Goal: Communication & Community: Answer question/provide support

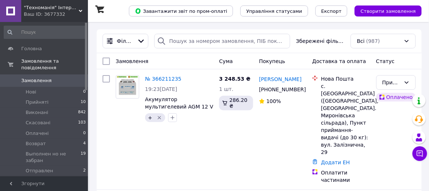
click at [50, 8] on span ""Техноманія" Інтернет-магазин" at bounding box center [51, 7] width 55 height 7
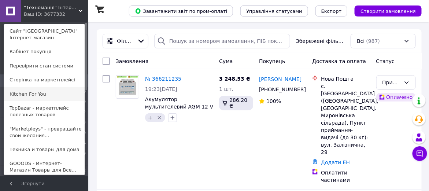
click at [30, 92] on link "Kitchen For You" at bounding box center [44, 94] width 81 height 14
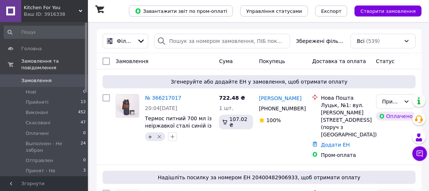
click at [38, 12] on div "Ваш ID: 3916338" at bounding box center [56, 14] width 64 height 7
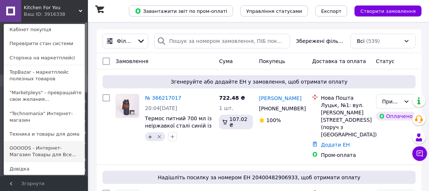
scroll to position [30, 0]
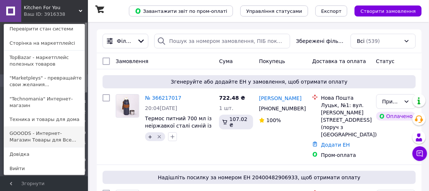
click at [42, 135] on link "GOOODS - Интернет-Магазин Товары для Все..." at bounding box center [44, 136] width 81 height 21
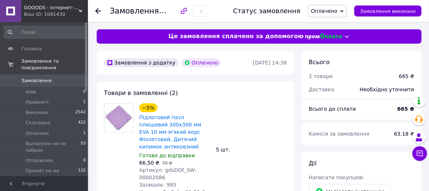
click at [328, 12] on span "Оплачено" at bounding box center [324, 11] width 26 height 6
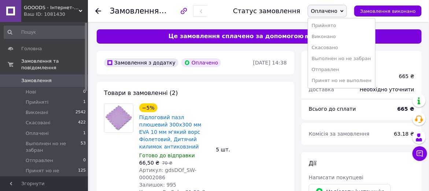
click at [331, 26] on li "Прийнято" at bounding box center [341, 25] width 67 height 11
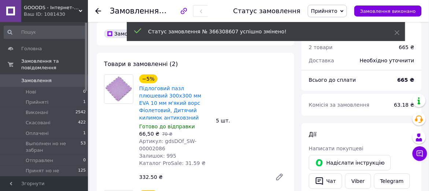
scroll to position [41, 0]
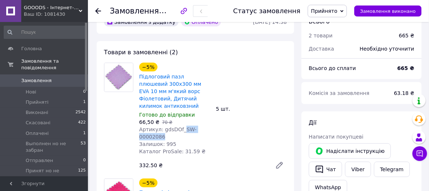
drag, startPoint x: 180, startPoint y: 121, endPoint x: 184, endPoint y: 128, distance: 8.2
click at [184, 128] on div "Артикул: gdsDOf_SW-00002086" at bounding box center [174, 133] width 71 height 15
copy span "SW-00002086"
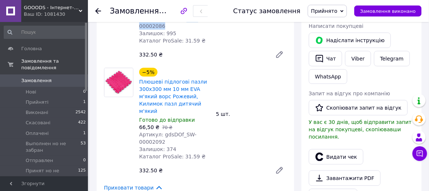
scroll to position [163, 0]
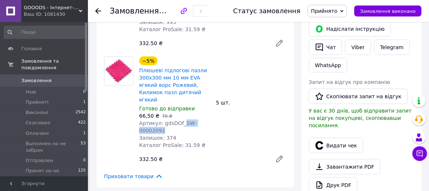
drag, startPoint x: 180, startPoint y: 107, endPoint x: 184, endPoint y: 113, distance: 7.3
click at [184, 119] on div "Артикул: gdsDOf_SW-00002092" at bounding box center [174, 126] width 71 height 15
copy span "SW-00002092"
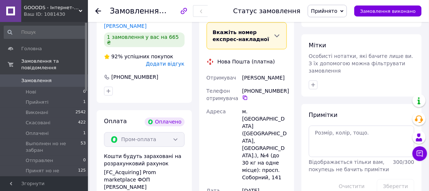
scroll to position [367, 0]
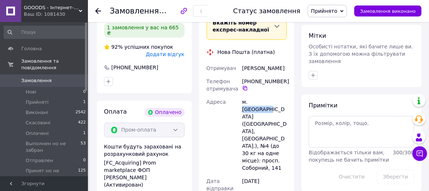
drag, startPoint x: 249, startPoint y: 87, endPoint x: 277, endPoint y: 88, distance: 28.6
click at [277, 96] on div "м. [GEOGRAPHIC_DATA] ([GEOGRAPHIC_DATA], [GEOGRAPHIC_DATA].), №4 (до 30 кг на о…" at bounding box center [265, 135] width 48 height 79
copy div "Запоріжжя"
drag, startPoint x: 242, startPoint y: 52, endPoint x: 284, endPoint y: 53, distance: 42.2
click at [284, 62] on div "Коршенко Антон" at bounding box center [265, 68] width 48 height 13
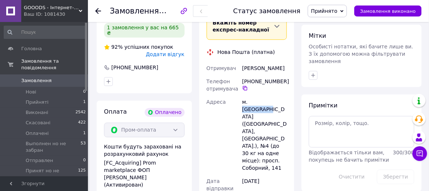
copy div "Коршенко Антон"
click at [246, 86] on icon at bounding box center [245, 88] width 4 height 4
click at [314, 73] on icon "button" at bounding box center [313, 76] width 6 height 6
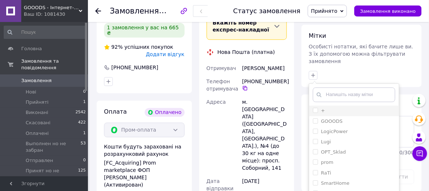
click at [314, 108] on input "+" at bounding box center [315, 110] width 5 height 5
checkbox input "true"
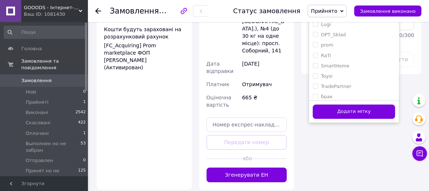
scroll to position [489, 0]
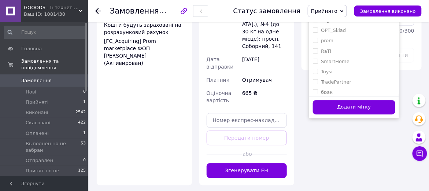
click at [332, 100] on button "Додати мітку" at bounding box center [354, 107] width 82 height 14
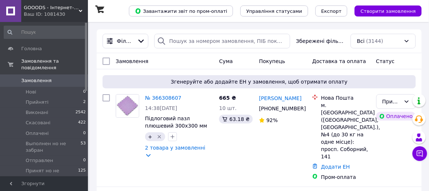
click at [55, 7] on span "GOOODS - Інтернет-Магазин Товари для всіх" at bounding box center [51, 7] width 55 height 7
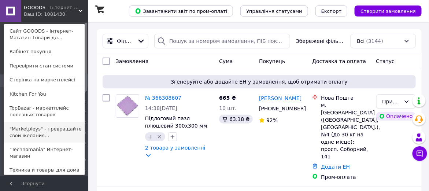
click at [39, 131] on link ""Marketpleys" - превращайте свои желания..." at bounding box center [44, 132] width 81 height 21
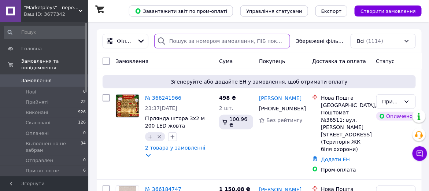
drag, startPoint x: 228, startPoint y: 47, endPoint x: 211, endPoint y: 39, distance: 18.7
click at [214, 38] on input "search" at bounding box center [222, 41] width 136 height 15
paste input "365048409"
type input "365048409"
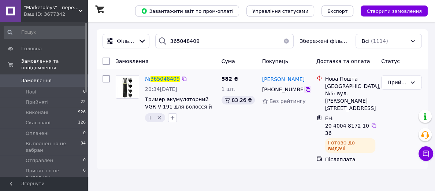
click at [307, 91] on icon at bounding box center [308, 90] width 6 height 6
click at [163, 77] on span "365048409" at bounding box center [165, 79] width 29 height 6
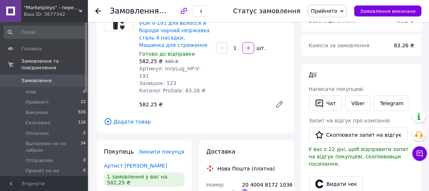
scroll to position [81, 0]
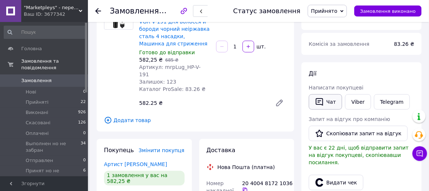
click at [334, 101] on button "Чат" at bounding box center [325, 101] width 33 height 15
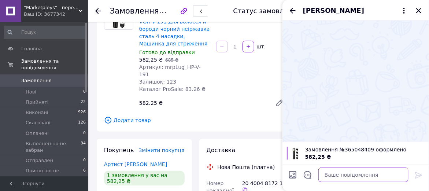
click at [344, 174] on textarea at bounding box center [364, 175] width 90 height 15
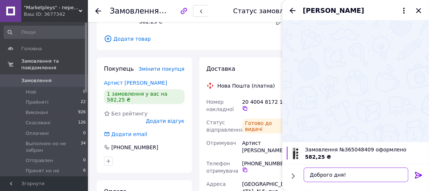
scroll to position [4, 0]
type textarea "Доброго дня!"
click at [244, 106] on icon at bounding box center [245, 109] width 6 height 6
drag, startPoint x: 344, startPoint y: 171, endPoint x: 306, endPoint y: 170, distance: 38.1
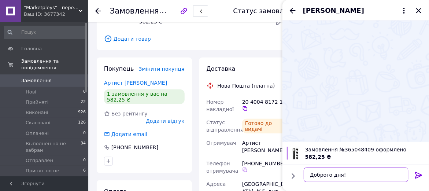
click at [306, 170] on textarea "Доброго дня!" at bounding box center [356, 175] width 105 height 15
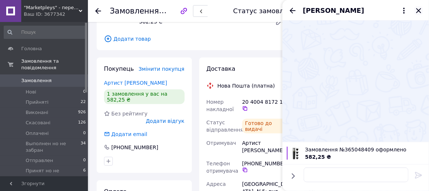
click at [419, 12] on icon "Закрити" at bounding box center [419, 10] width 9 height 9
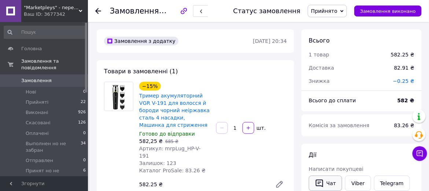
click at [324, 181] on button "Чат" at bounding box center [325, 183] width 33 height 15
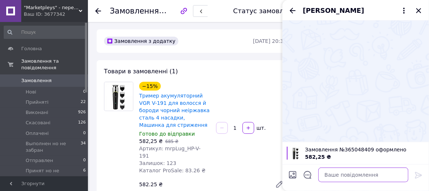
click at [330, 176] on textarea at bounding box center [364, 175] width 90 height 15
paste textarea "Ваше замовлення Тример для волосся у відділенні вже 5 день ттн 20400481721036. …"
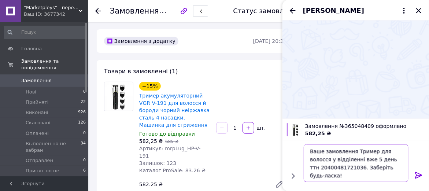
type textarea "Ваше замовлення Тример для волосся у відділенні вже 5 день ттн 20400481721036. …"
click at [418, 175] on icon at bounding box center [418, 175] width 7 height 7
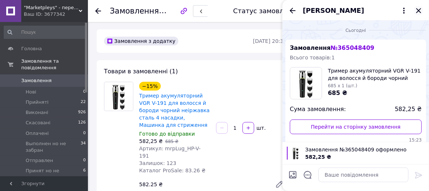
click at [419, 11] on icon "Закрити" at bounding box center [419, 10] width 9 height 9
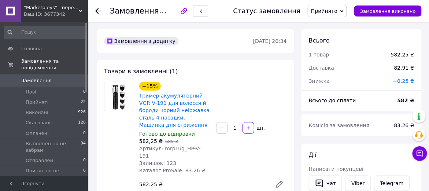
click at [49, 77] on span "Замовлення" at bounding box center [44, 80] width 47 height 7
